Goal: Information Seeking & Learning: Learn about a topic

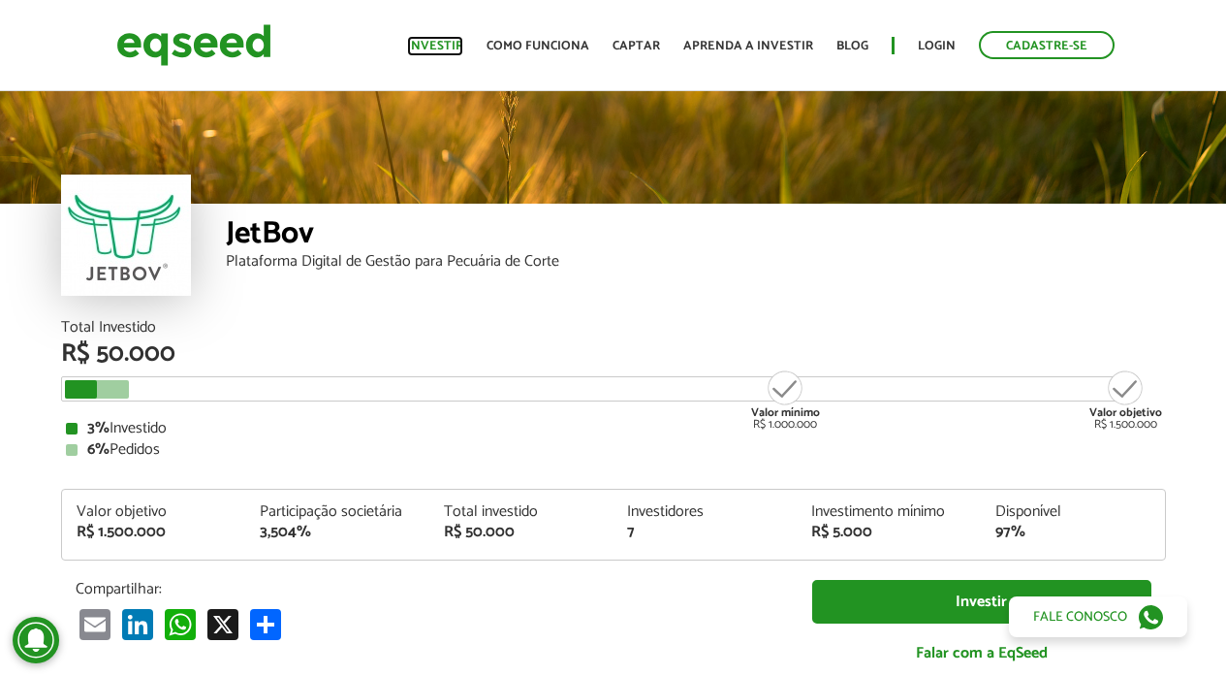
click at [429, 40] on link "Investir" at bounding box center [435, 46] width 56 height 13
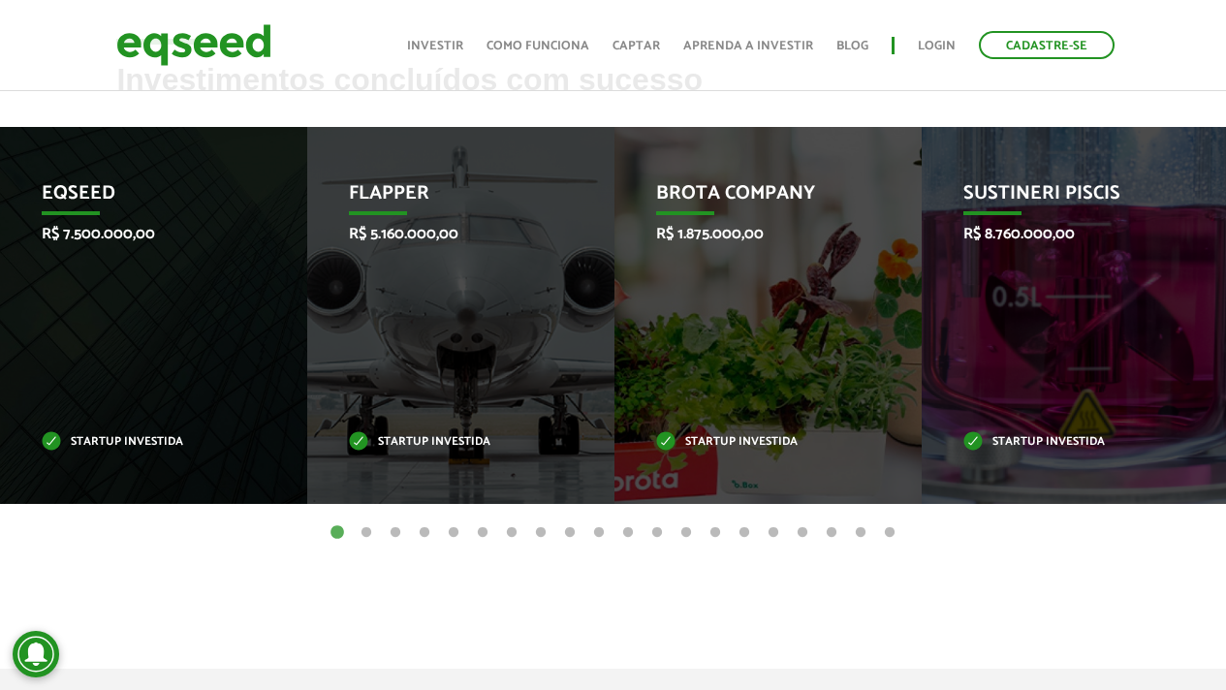
scroll to position [700, 0]
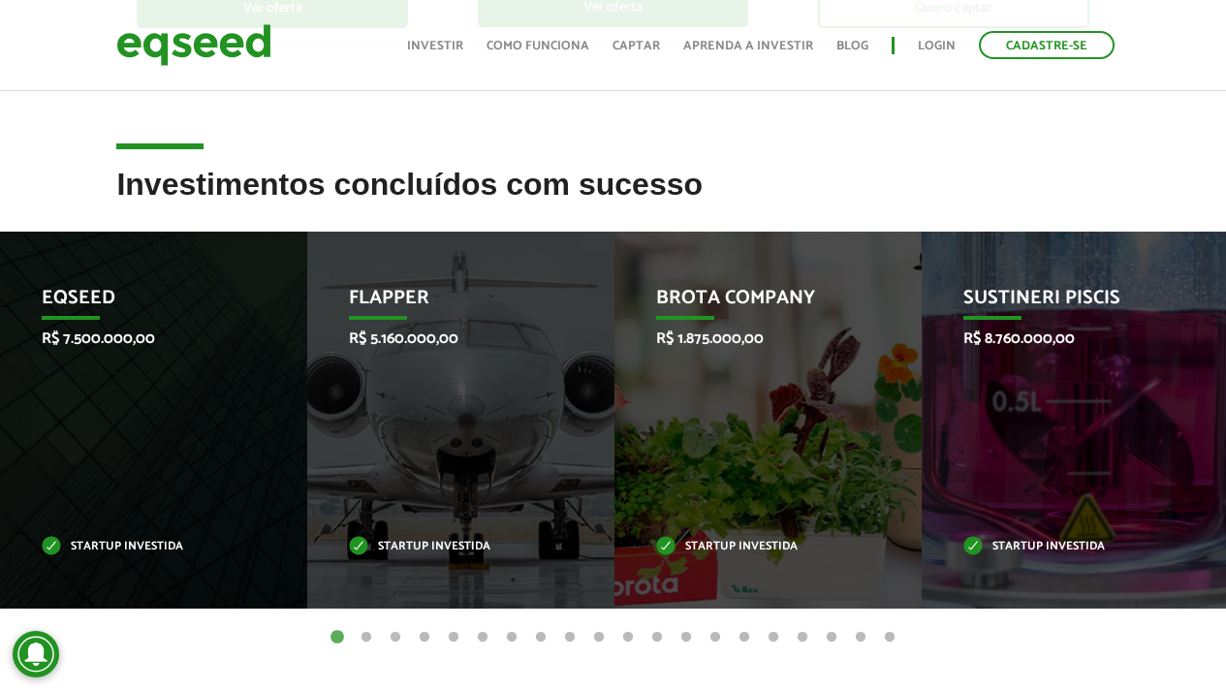
click at [369, 636] on button "2" at bounding box center [366, 637] width 19 height 19
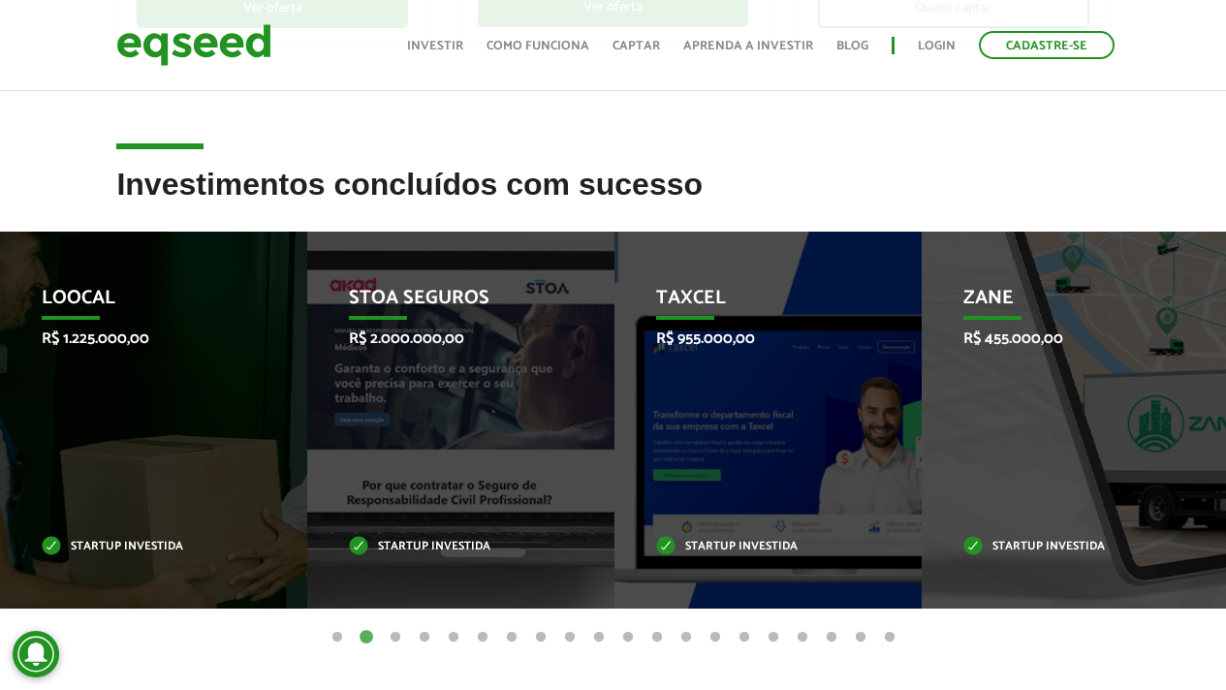
click at [396, 637] on button "3" at bounding box center [395, 637] width 19 height 19
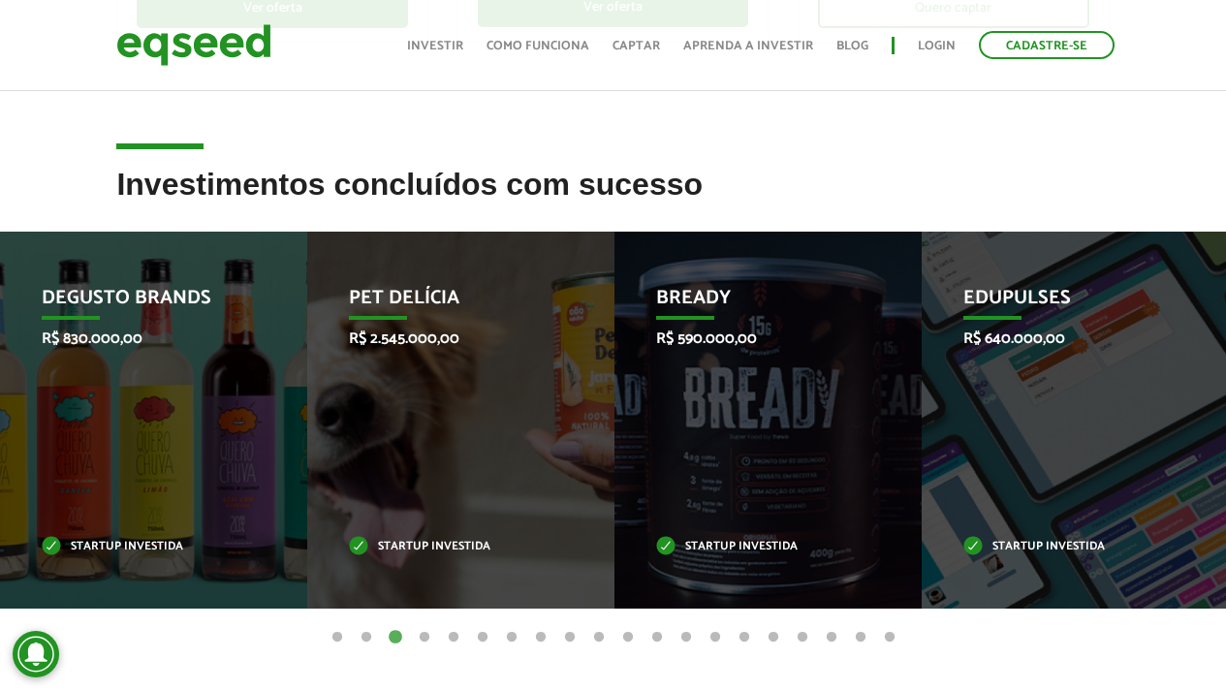
click at [424, 637] on button "4" at bounding box center [424, 637] width 19 height 19
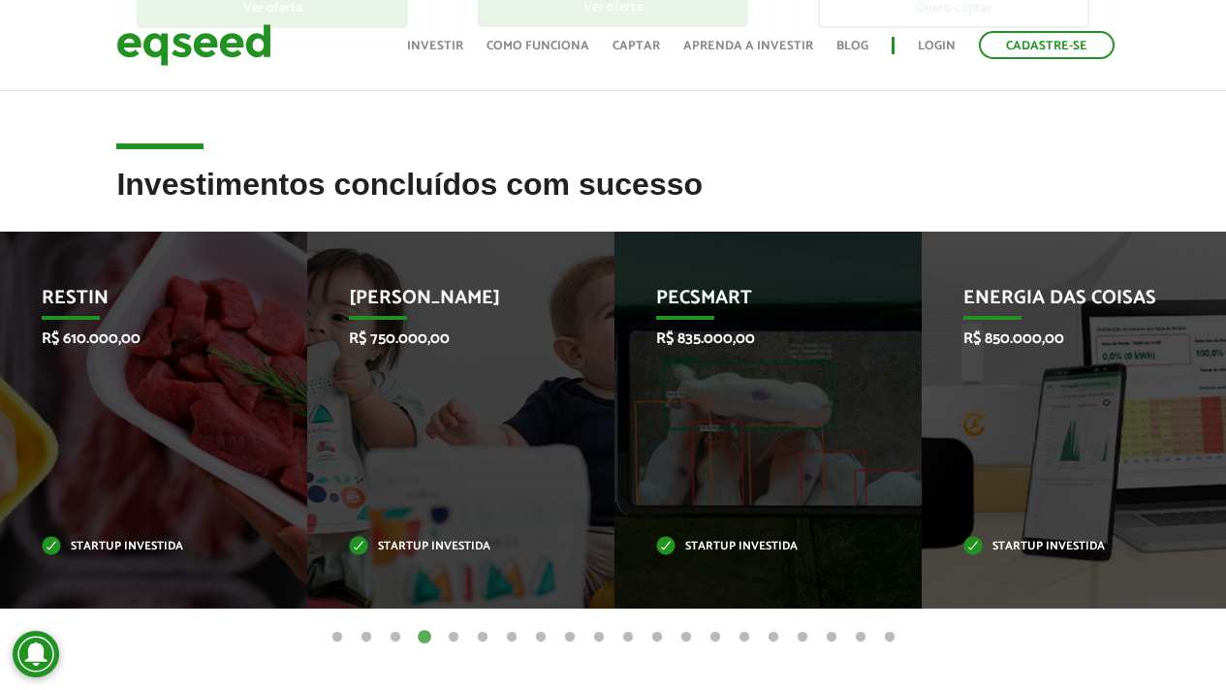
click at [457, 636] on button "5" at bounding box center [453, 637] width 19 height 19
